Goal: Transaction & Acquisition: Obtain resource

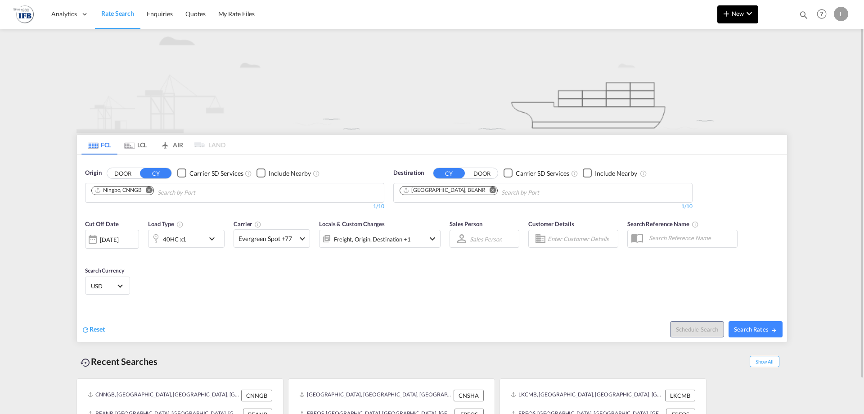
click at [738, 19] on button "New" at bounding box center [737, 14] width 41 height 18
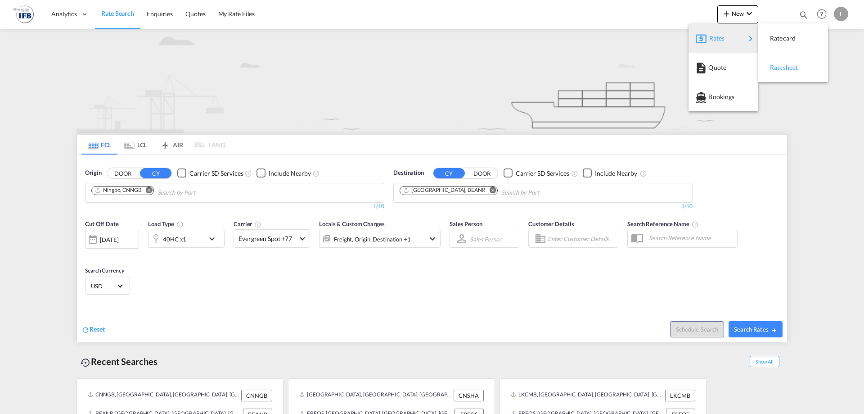
click at [773, 64] on span "Ratesheet" at bounding box center [775, 68] width 10 height 18
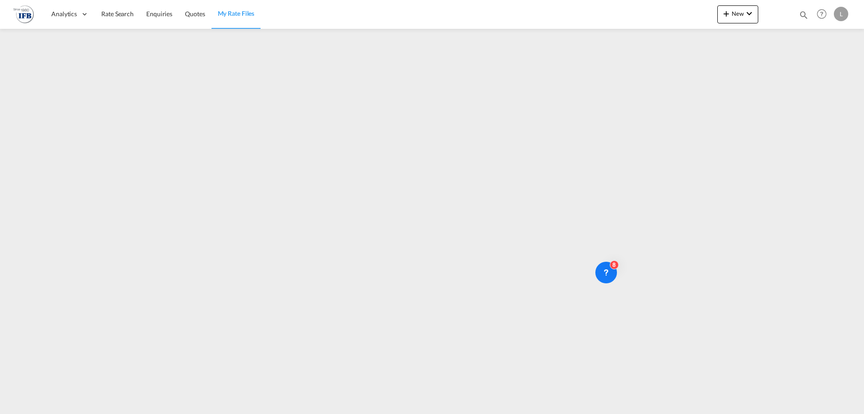
drag, startPoint x: 108, startPoint y: 17, endPoint x: 32, endPoint y: 25, distance: 76.9
click at [108, 17] on span "Rate Search" at bounding box center [117, 14] width 32 height 8
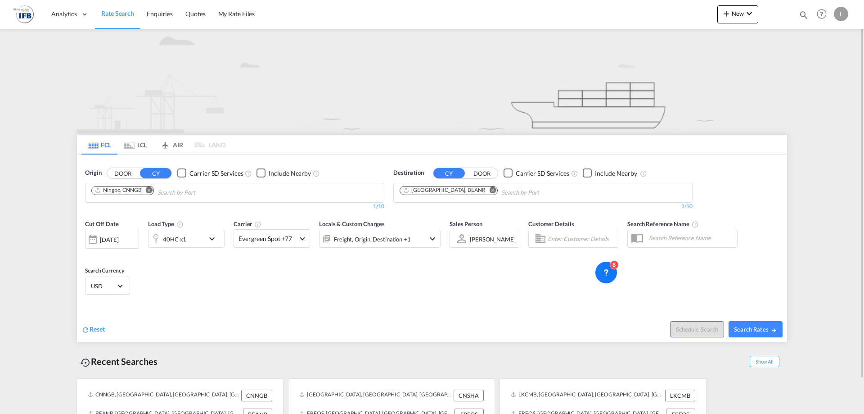
click at [216, 200] on md-chips "Ningbo, CNNGB" at bounding box center [235, 192] width 298 height 19
click at [207, 183] on md-chips-wrap "Ningbo, CNNGB" at bounding box center [168, 191] width 157 height 17
click at [209, 193] on input "Chips input." at bounding box center [201, 192] width 86 height 14
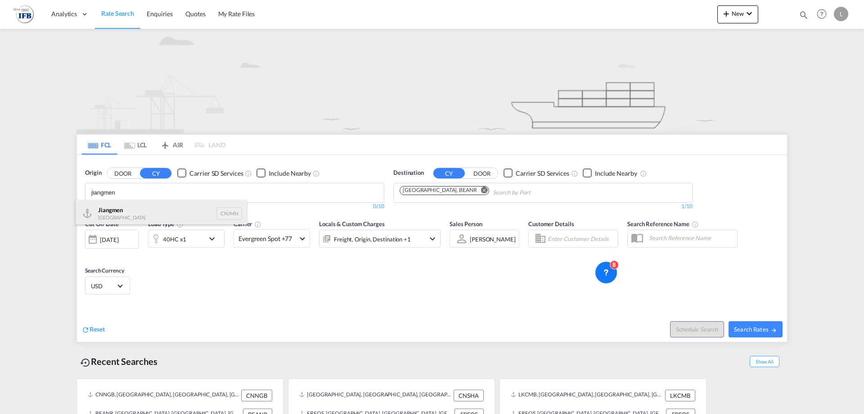
type input "jiangmen"
click at [134, 204] on div "Jiangmen [GEOGRAPHIC_DATA] CNJMN" at bounding box center [161, 213] width 171 height 27
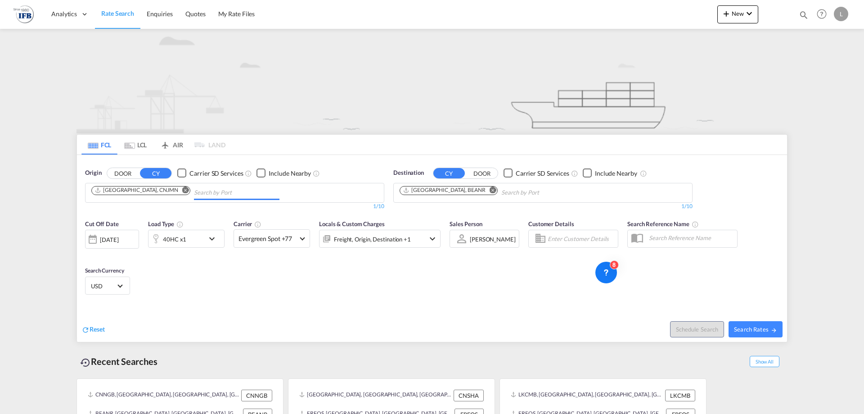
click at [490, 191] on md-icon "Remove" at bounding box center [493, 189] width 7 height 7
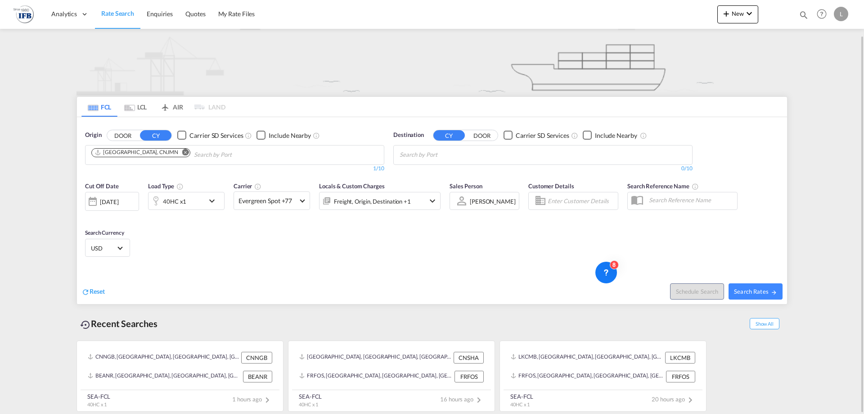
click at [459, 161] on body "Analytics Reports Rate Search Enquiries Quotes My Rate Files Analytics" at bounding box center [432, 207] width 864 height 414
type input "[GEOGRAPHIC_DATA]"
click at [458, 164] on div "[GEOGRAPHIC_DATA] FRLEH" at bounding box center [469, 175] width 171 height 27
click at [206, 201] on div "40HC x1" at bounding box center [186, 201] width 77 height 18
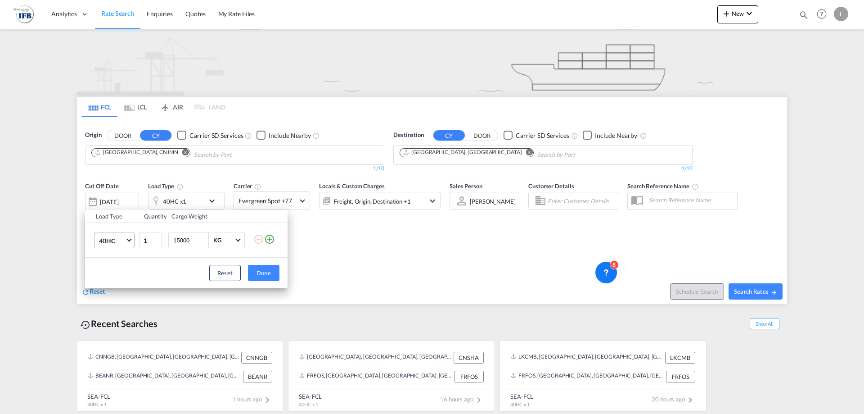
click at [108, 234] on md-select-value "40HC" at bounding box center [116, 239] width 36 height 15
click at [114, 202] on md-option "20GP" at bounding box center [122, 197] width 61 height 22
click at [271, 271] on button "Done" at bounding box center [264, 273] width 32 height 16
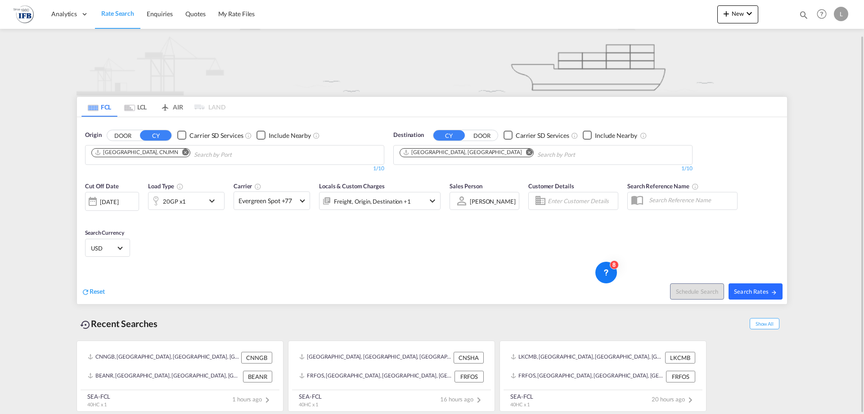
click at [750, 288] on span "Search Rates" at bounding box center [755, 291] width 43 height 7
type input "CNJMN to FRLEH / [DATE]"
